Goal: Contribute content: Add original content to the website for others to see

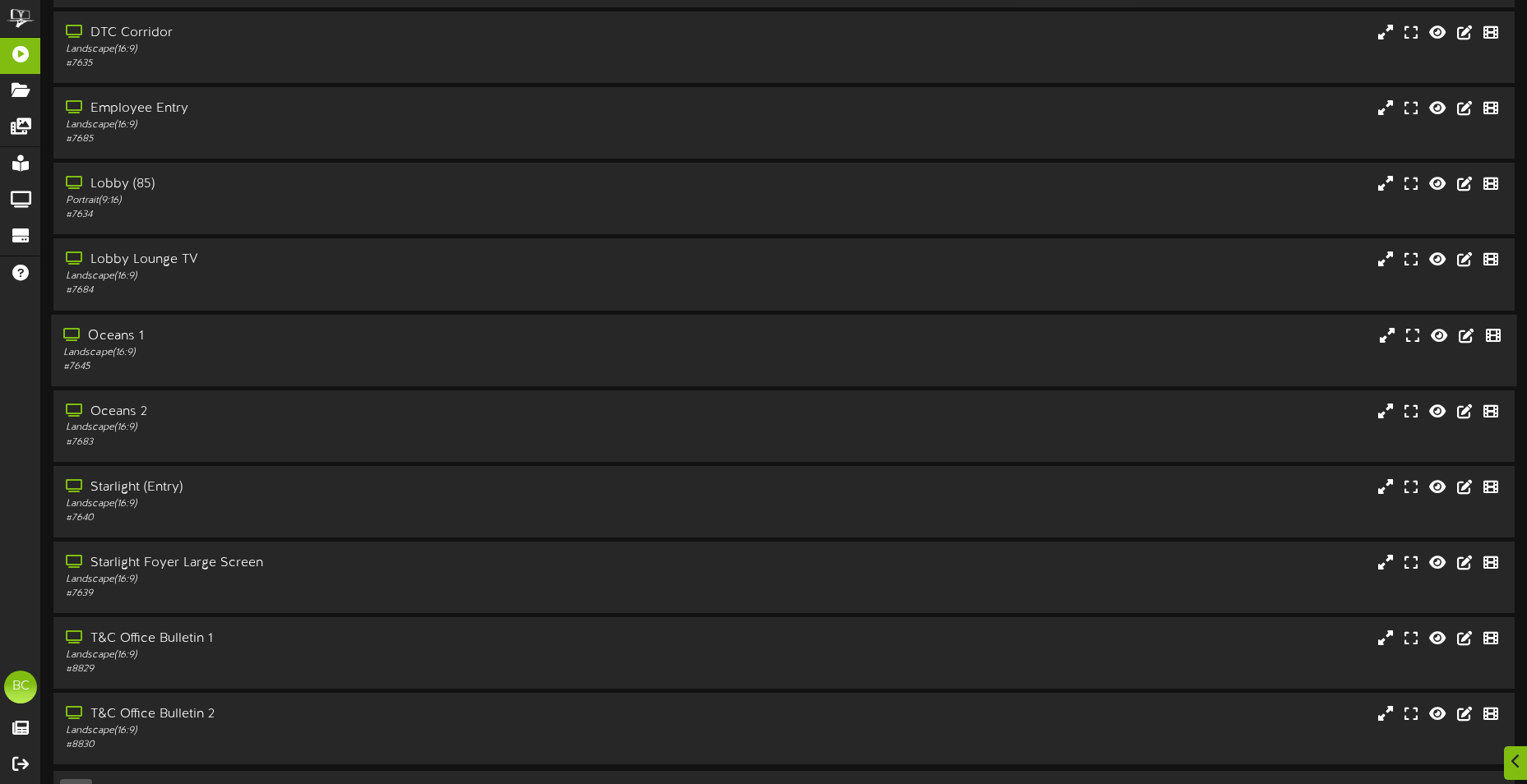
scroll to position [98, 0]
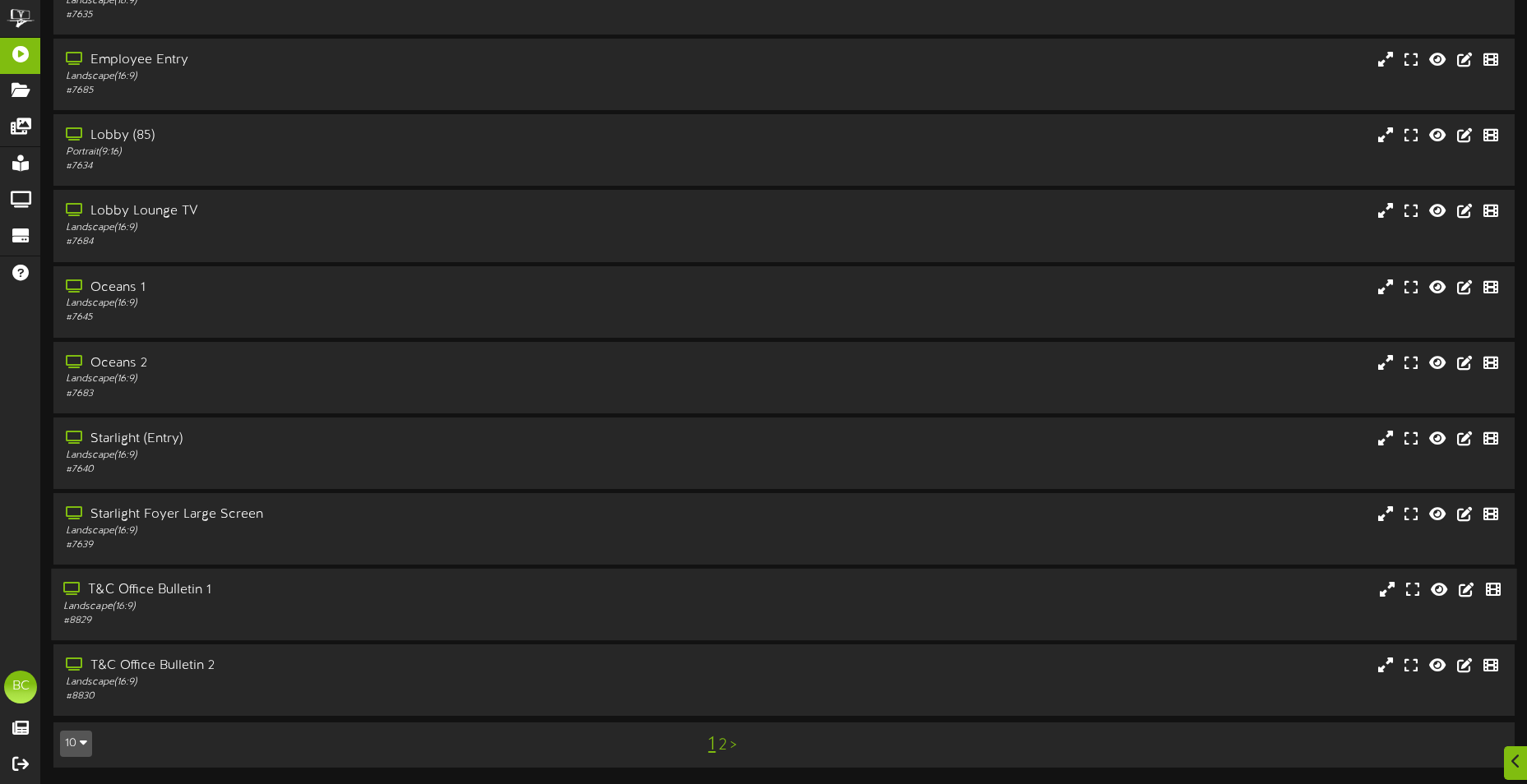
click at [154, 602] on div "Landscape ( 16:9 )" at bounding box center [357, 607] width 586 height 14
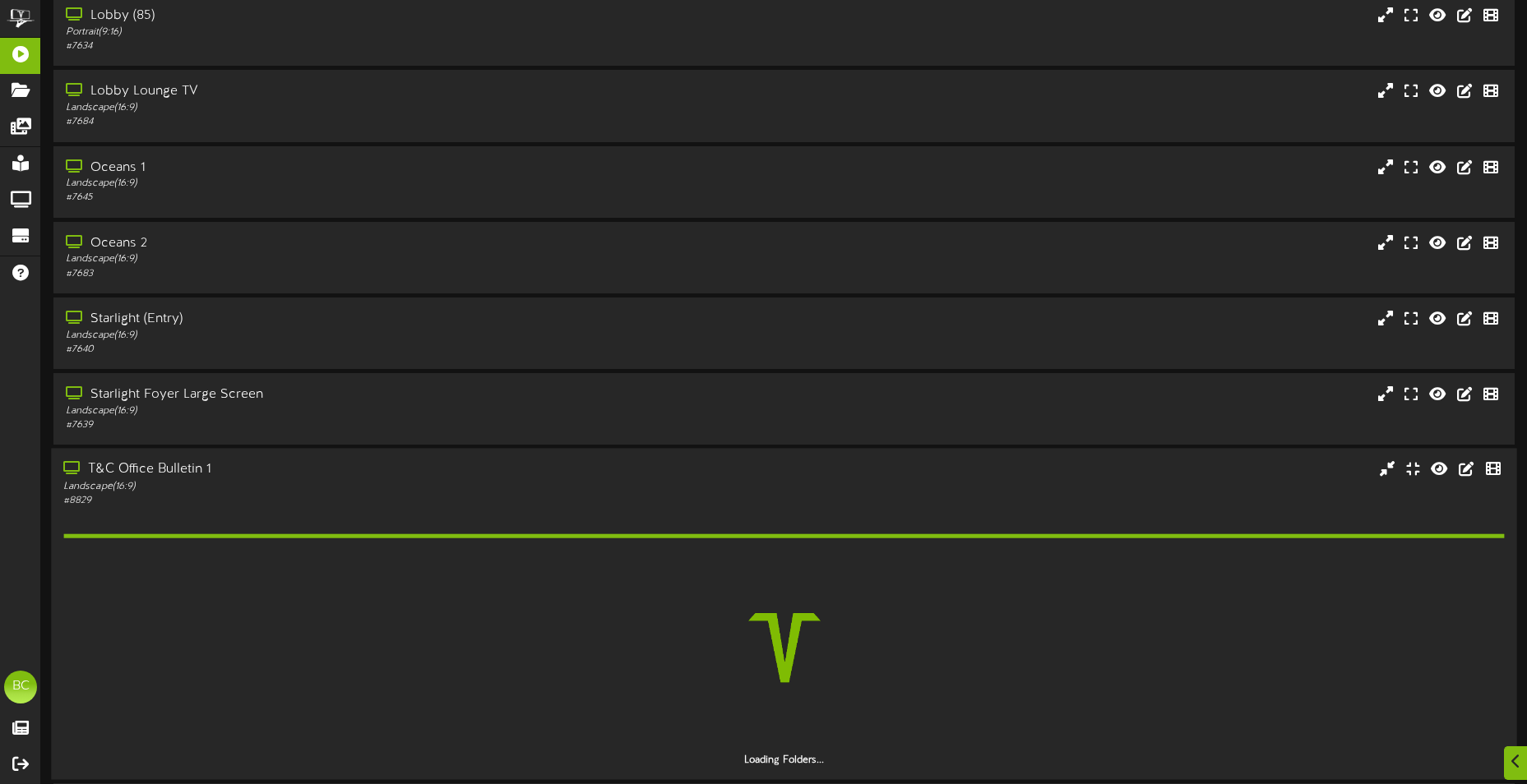
scroll to position [356, 0]
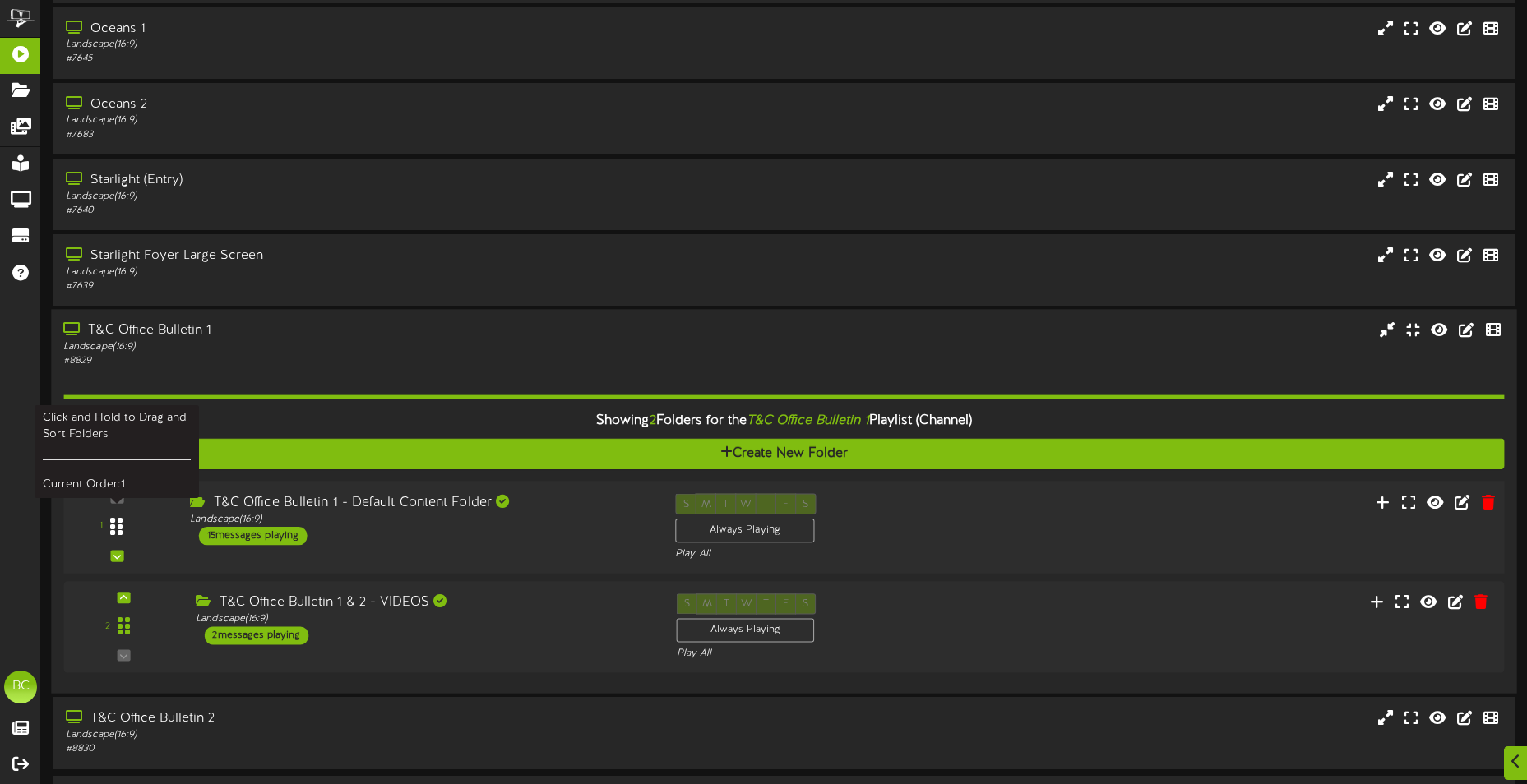
click at [124, 530] on div at bounding box center [117, 528] width 38 height 42
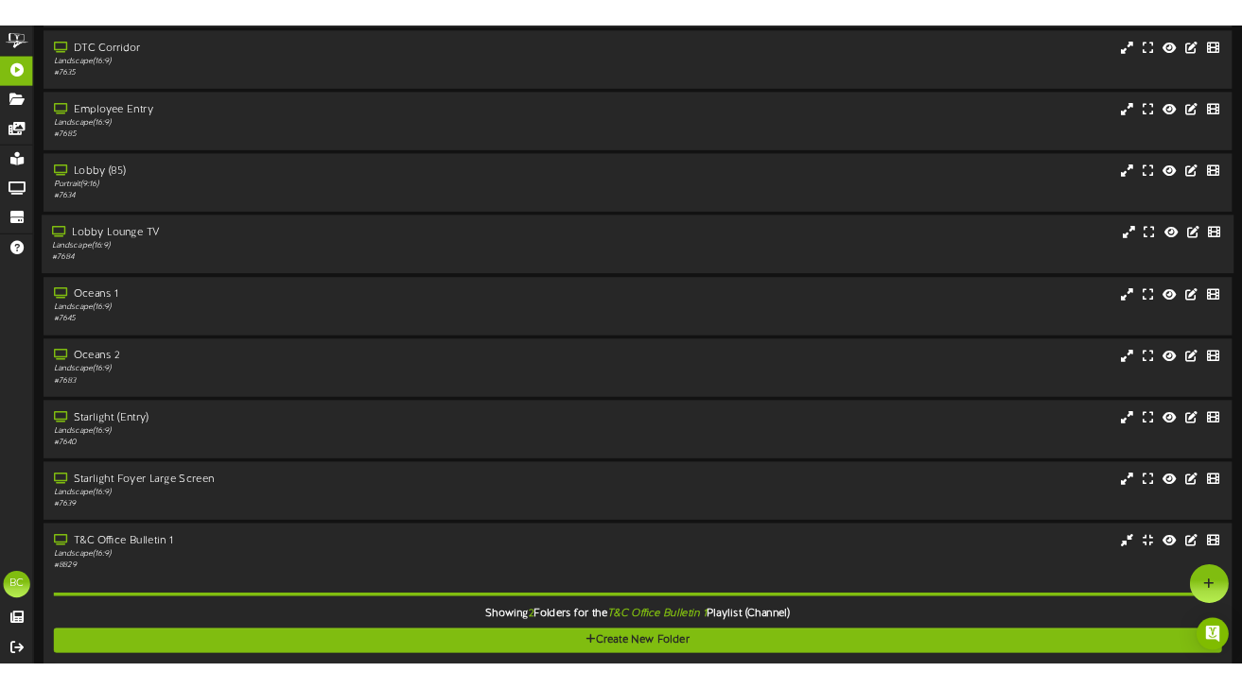
scroll to position [0, 0]
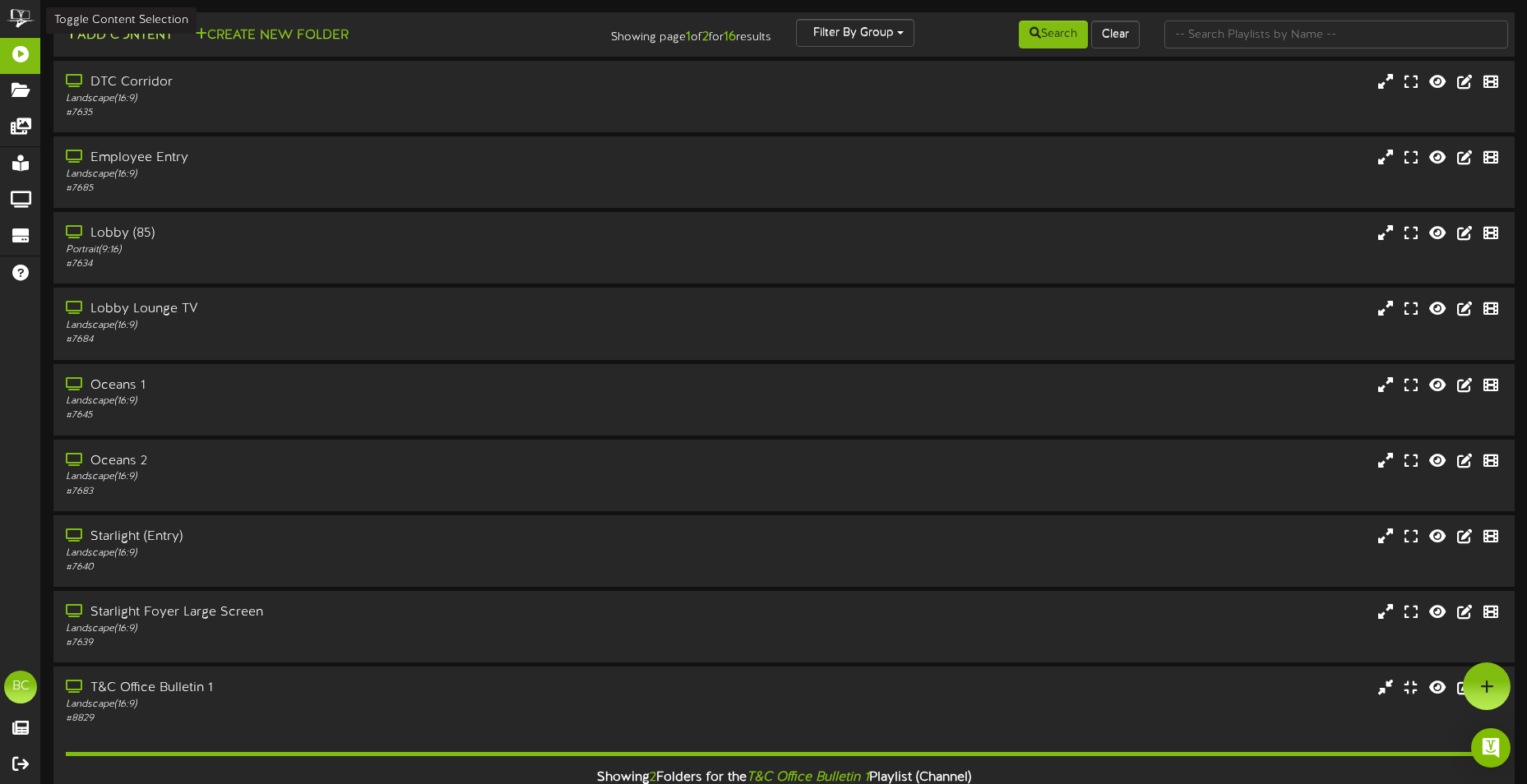
click at [128, 38] on button "Add Content" at bounding box center [118, 36] width 117 height 21
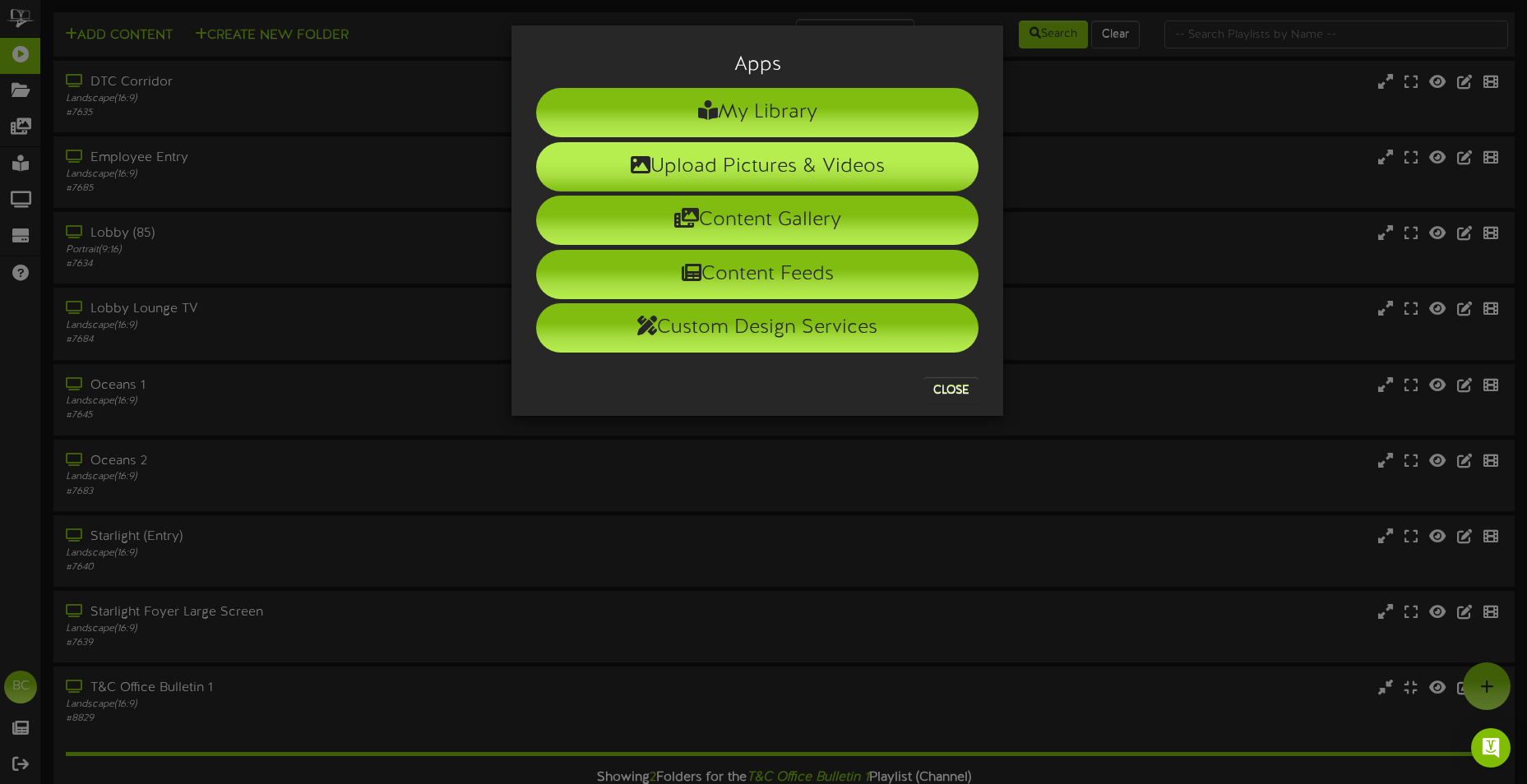
click at [771, 183] on li "Upload Pictures & Videos" at bounding box center [757, 167] width 443 height 50
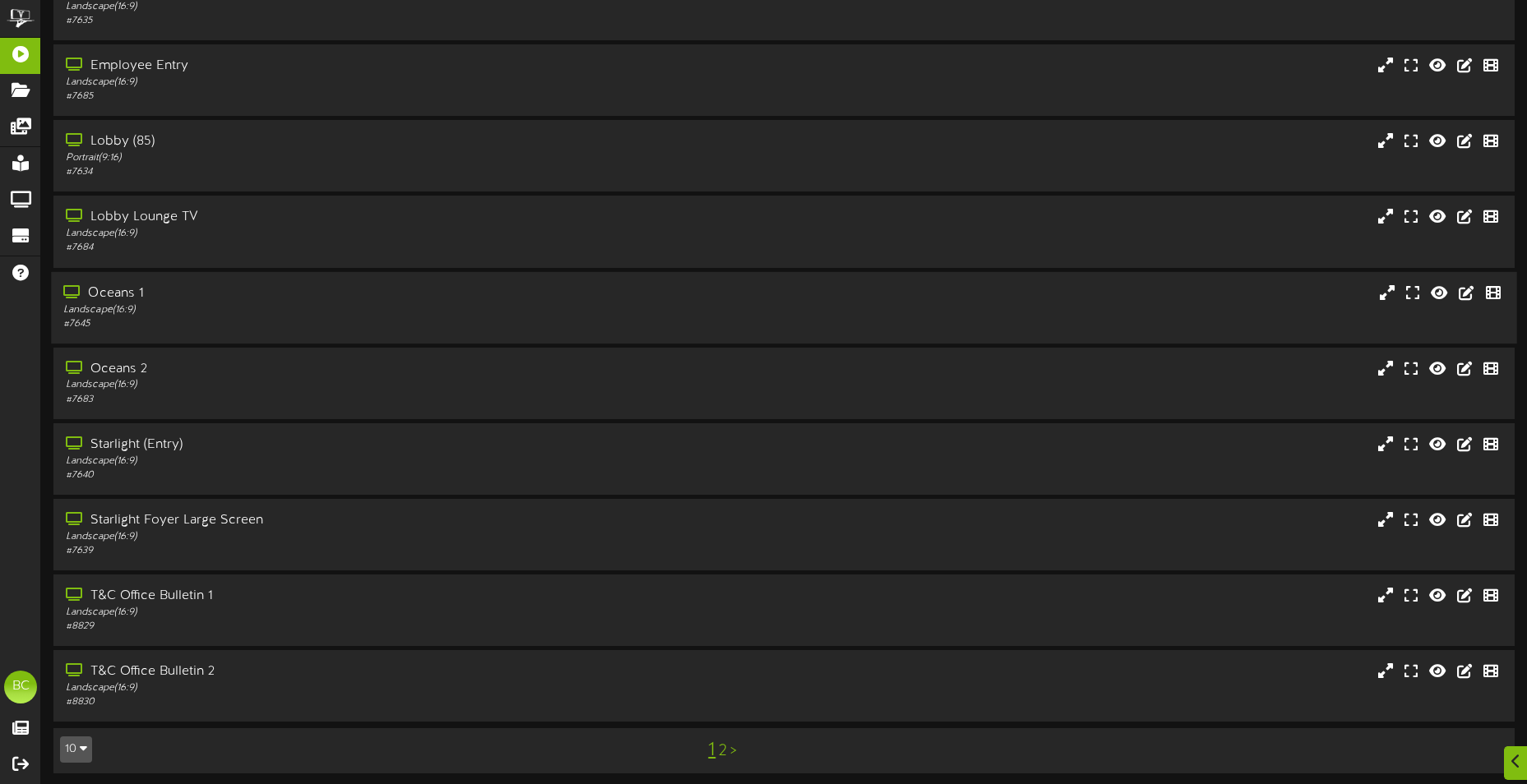
scroll to position [98, 0]
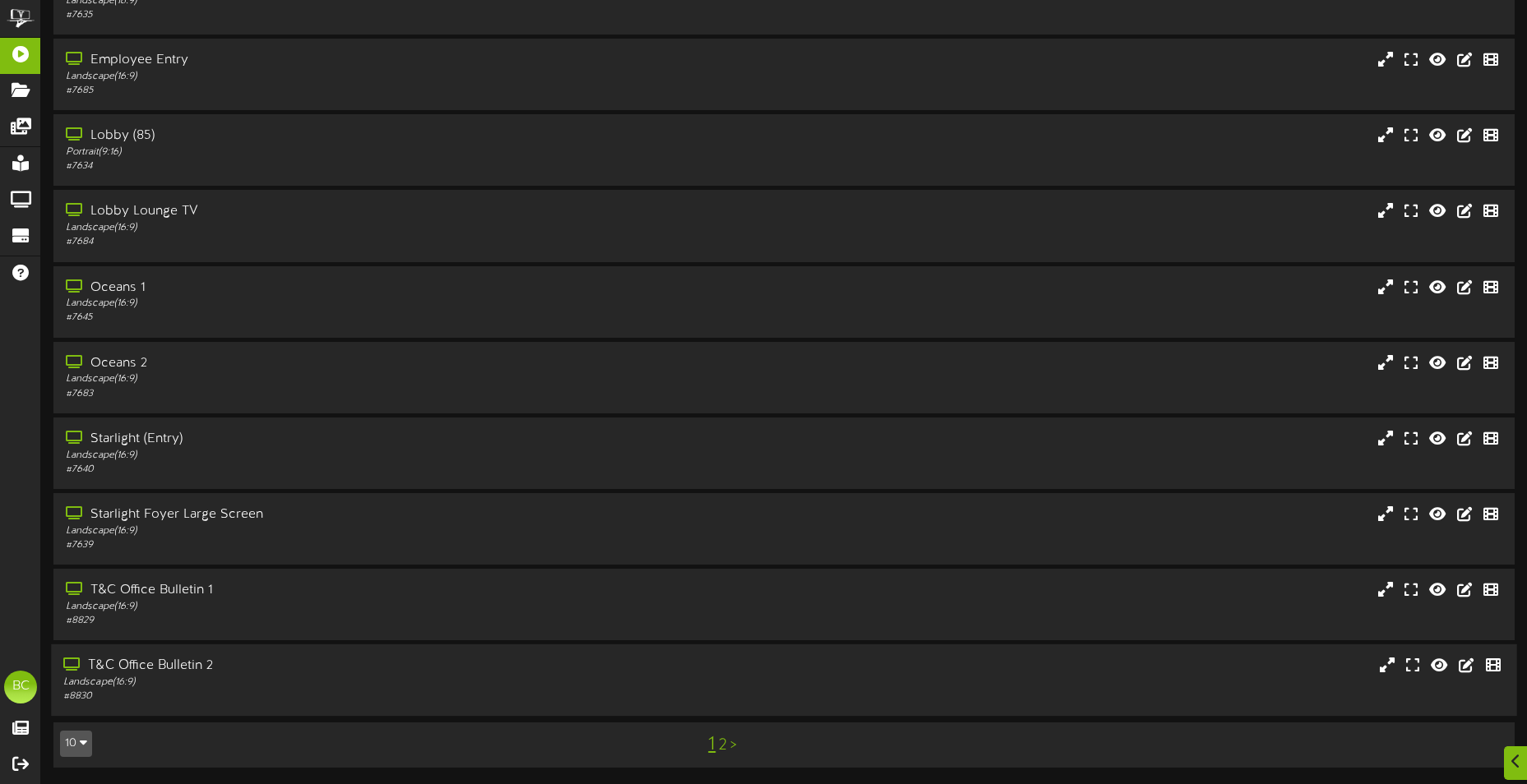
click at [145, 598] on div "T&C Office Bulletin 2" at bounding box center [357, 667] width 586 height 19
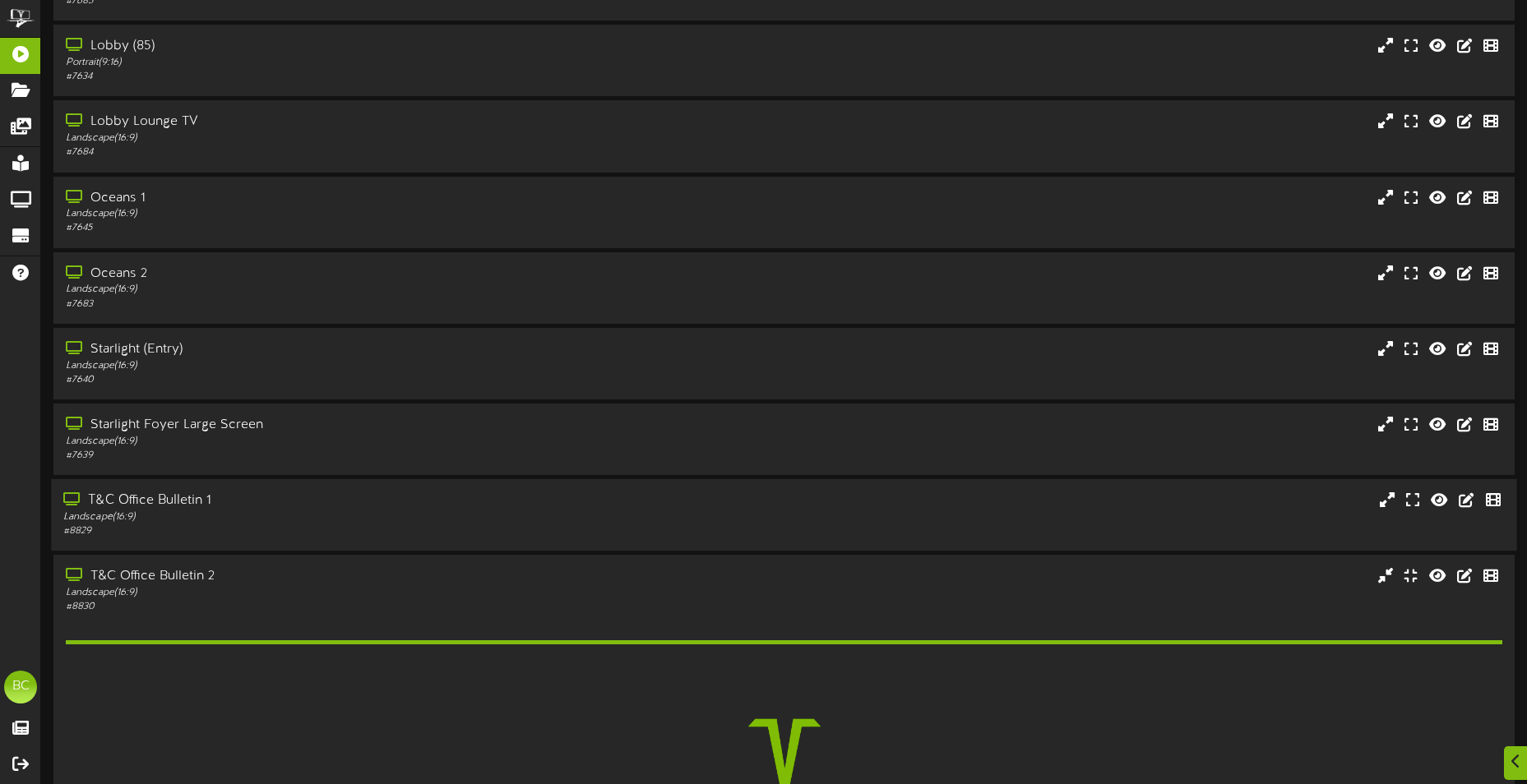
scroll to position [356, 0]
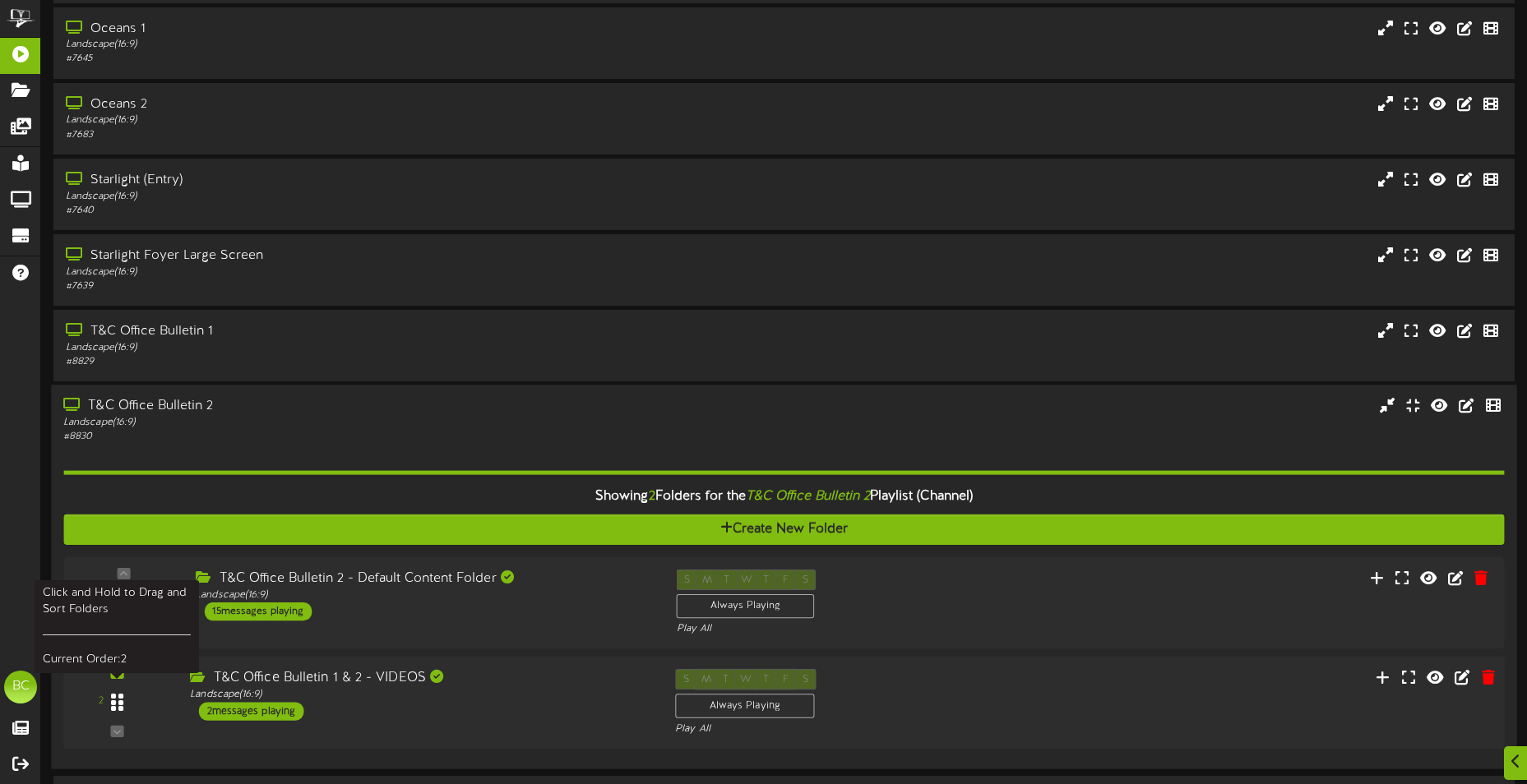
click at [127, 598] on div at bounding box center [117, 702] width 38 height 42
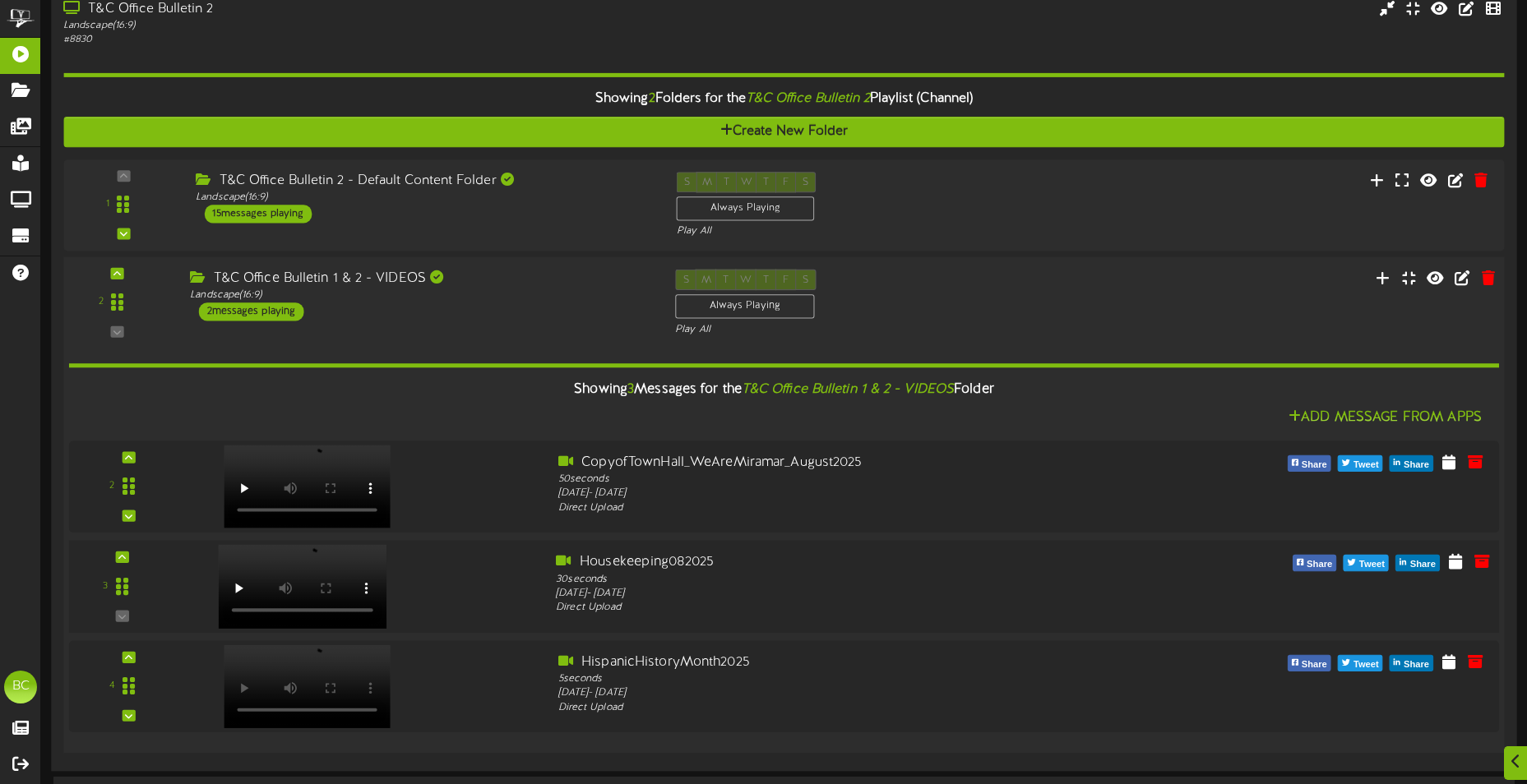
scroll to position [767, 0]
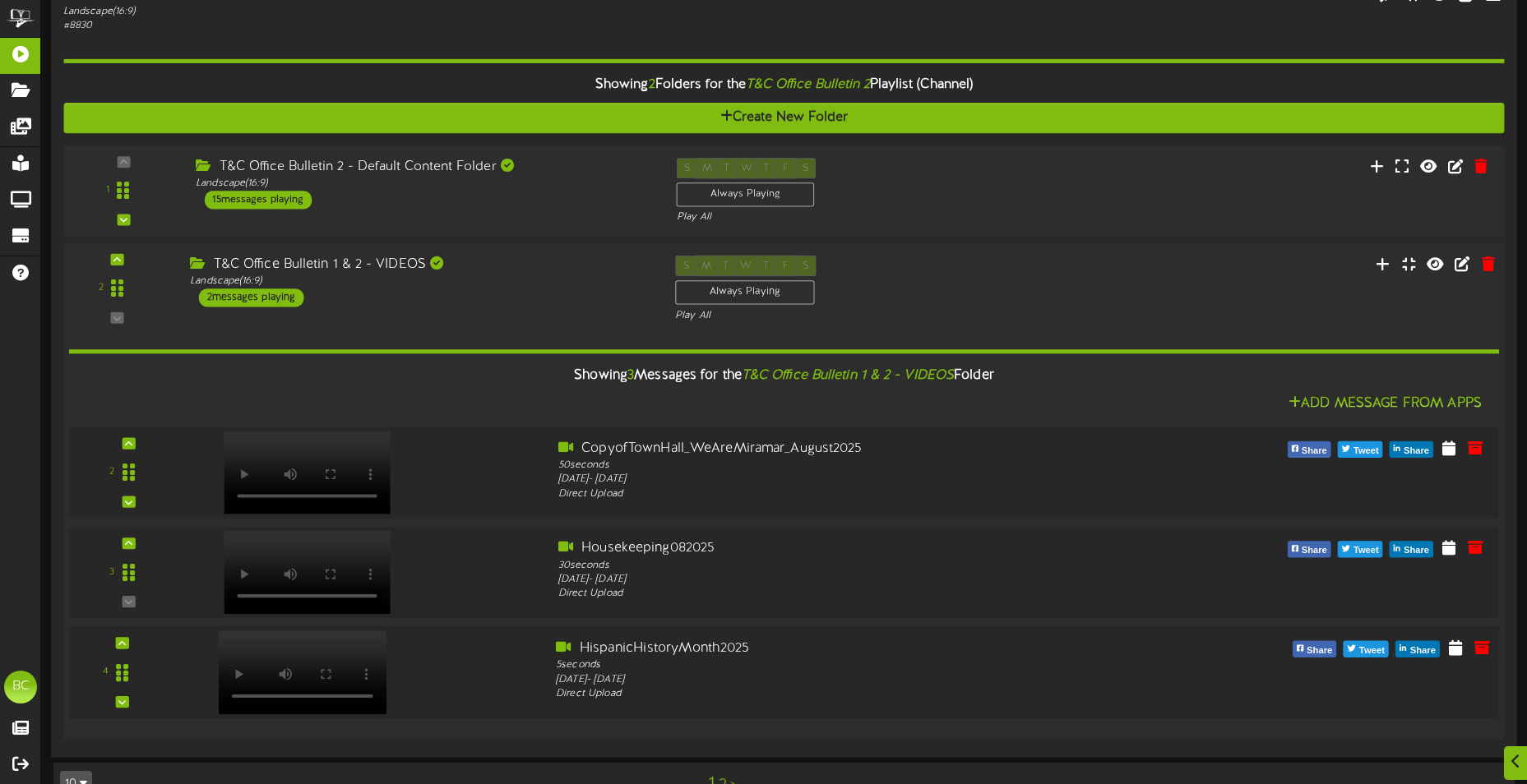
click at [308, 598] on video at bounding box center [303, 672] width 169 height 83
click at [297, 550] on video at bounding box center [303, 573] width 169 height 83
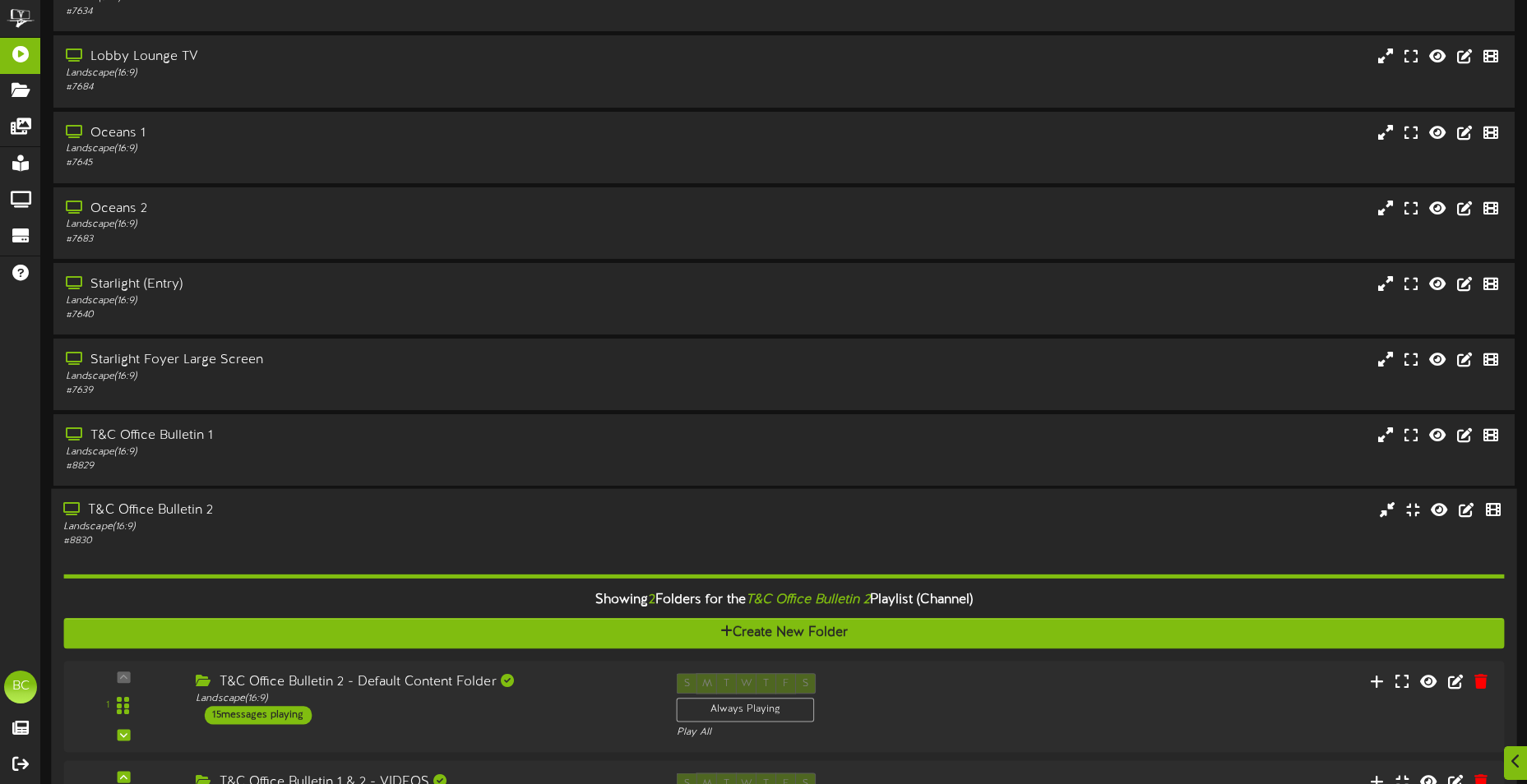
scroll to position [329, 0]
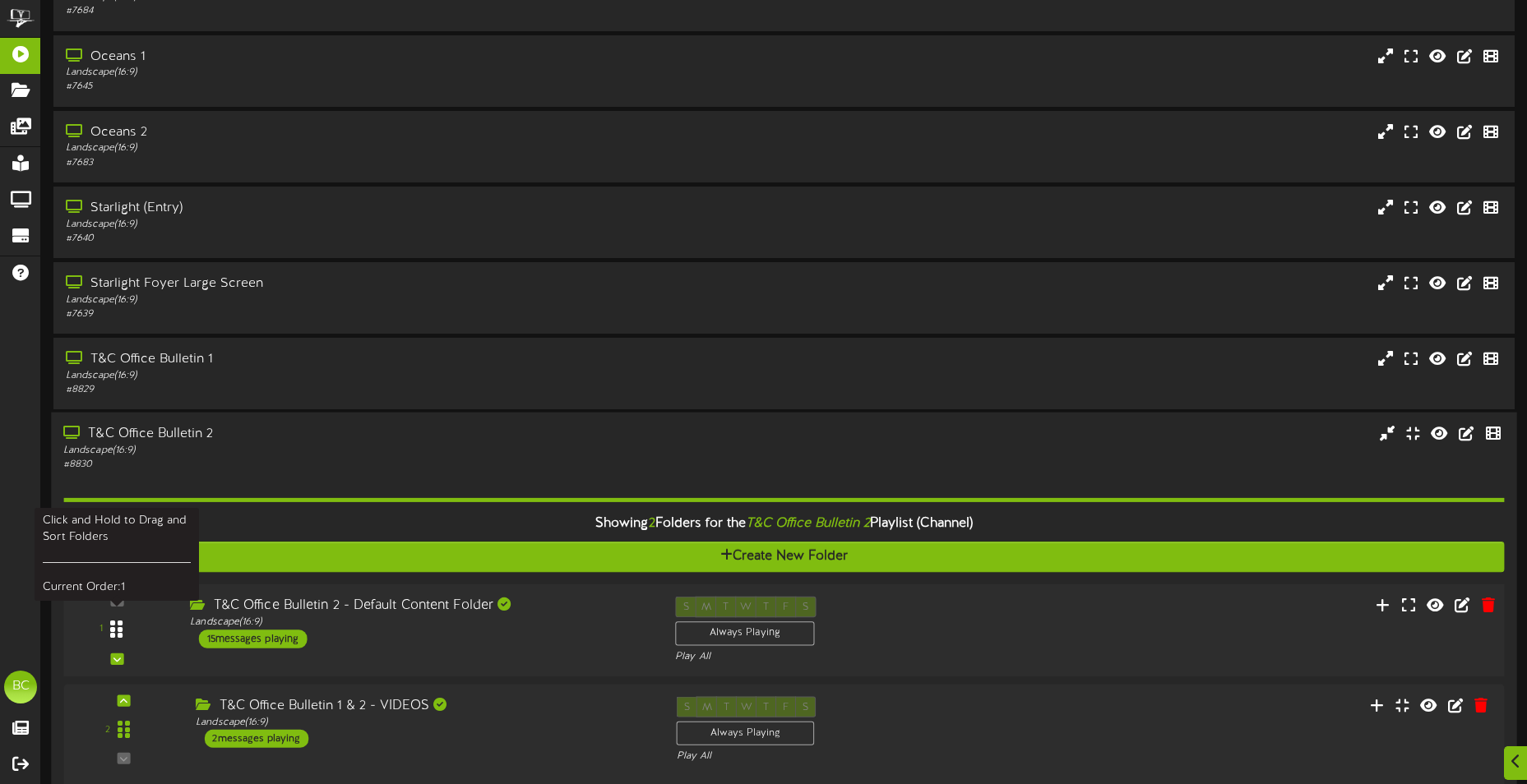
click at [123, 598] on div at bounding box center [117, 630] width 38 height 42
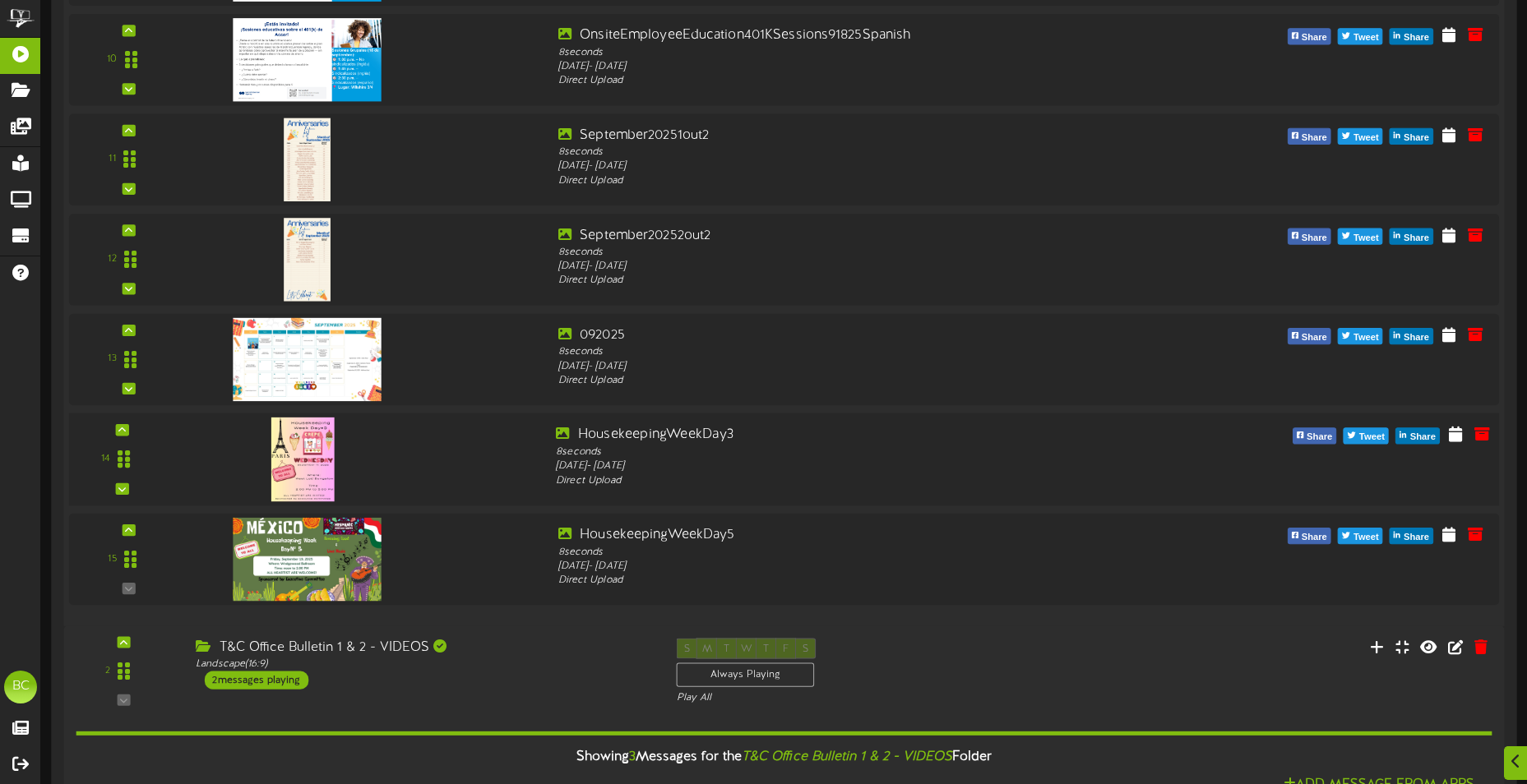
scroll to position [1973, 0]
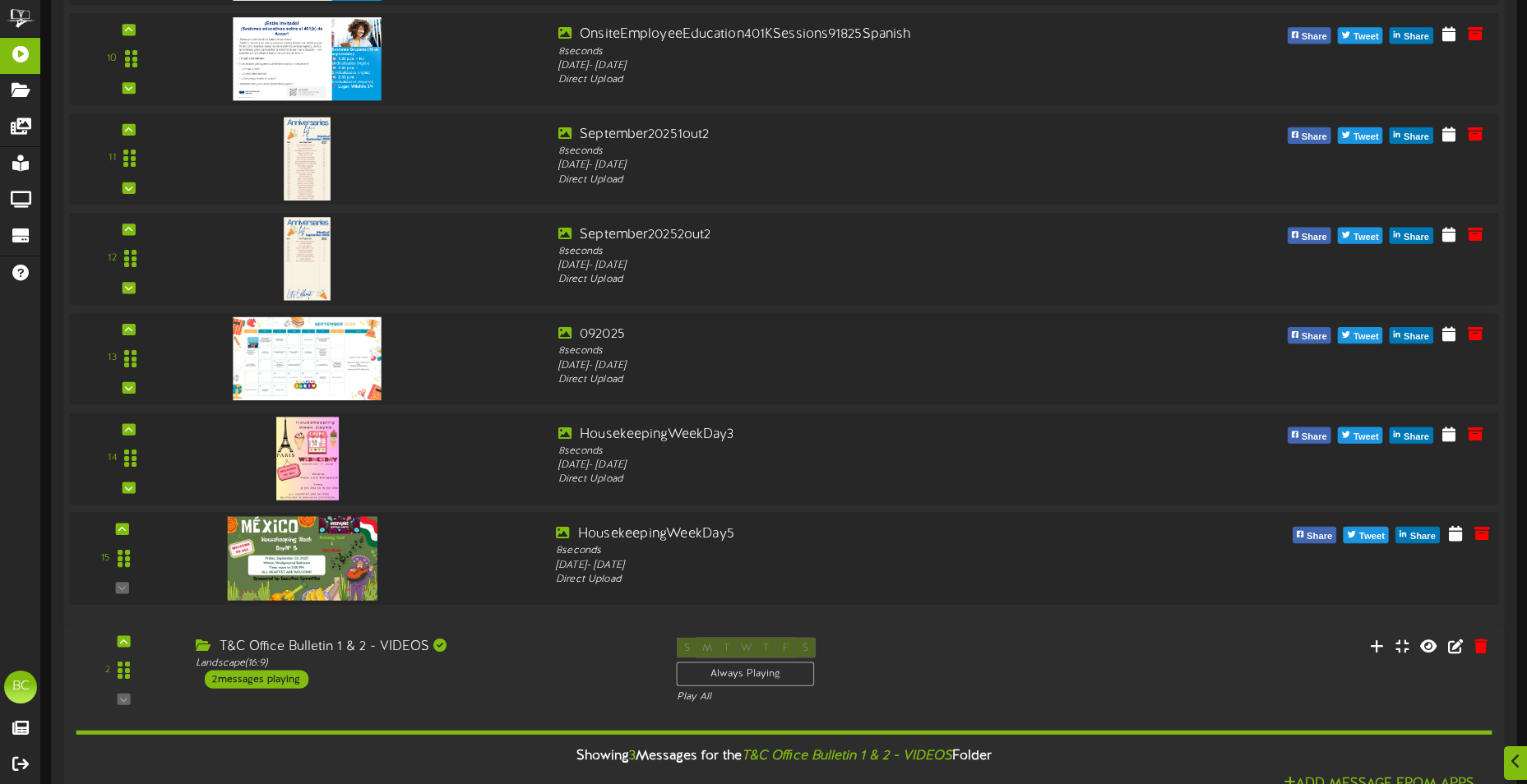
click at [318, 556] on img at bounding box center [303, 558] width 150 height 83
